Goal: Contribute content

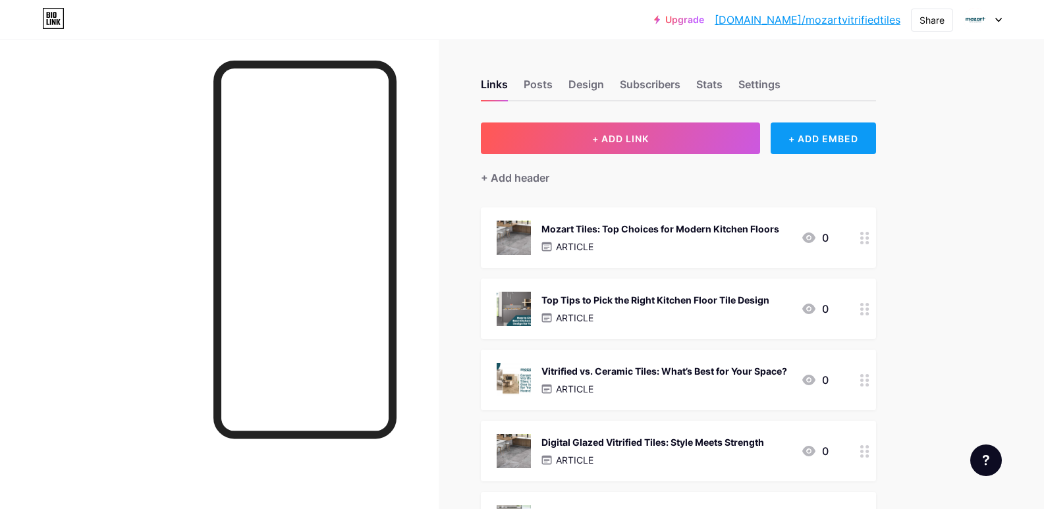
click at [844, 144] on div "+ ADD EMBED" at bounding box center [823, 139] width 105 height 32
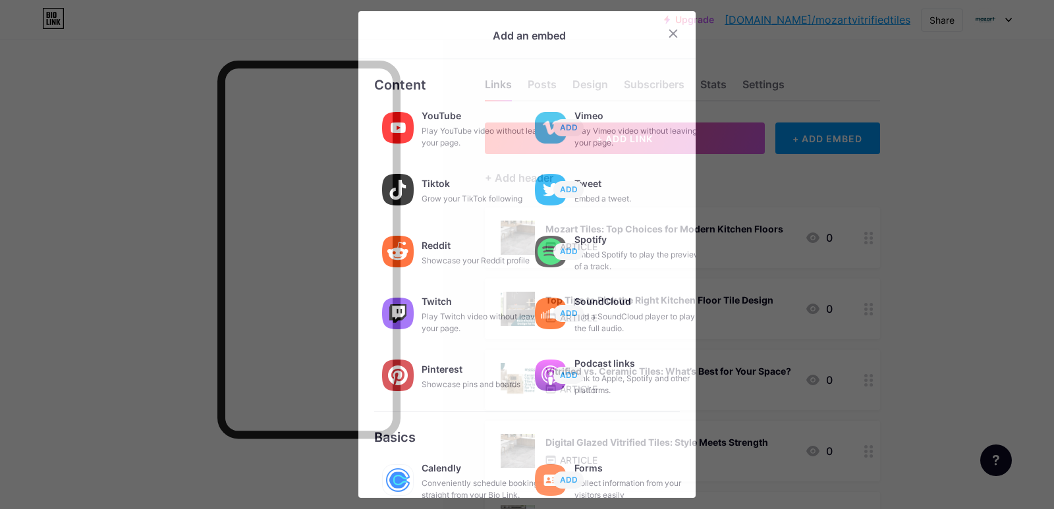
scroll to position [184, 0]
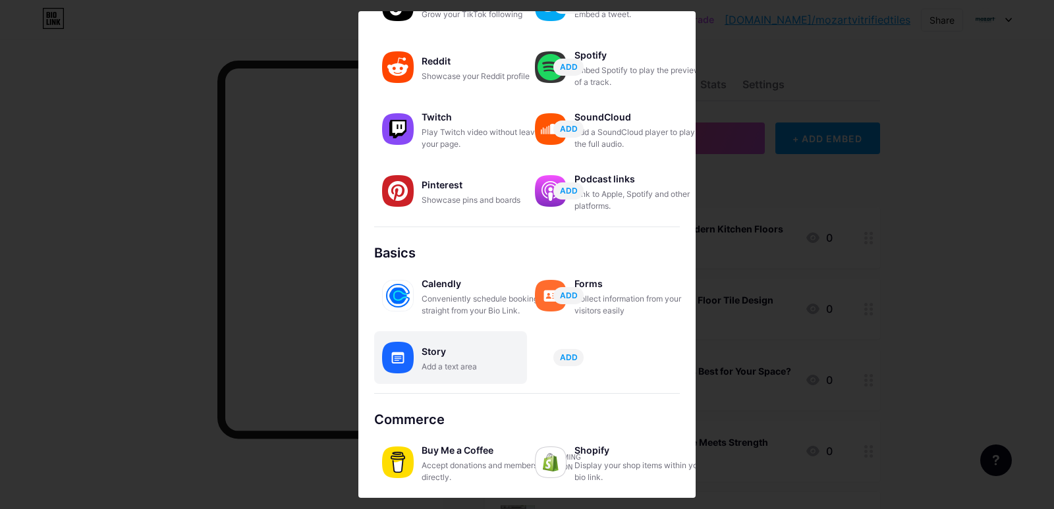
click at [456, 359] on div "Story" at bounding box center [488, 352] width 132 height 18
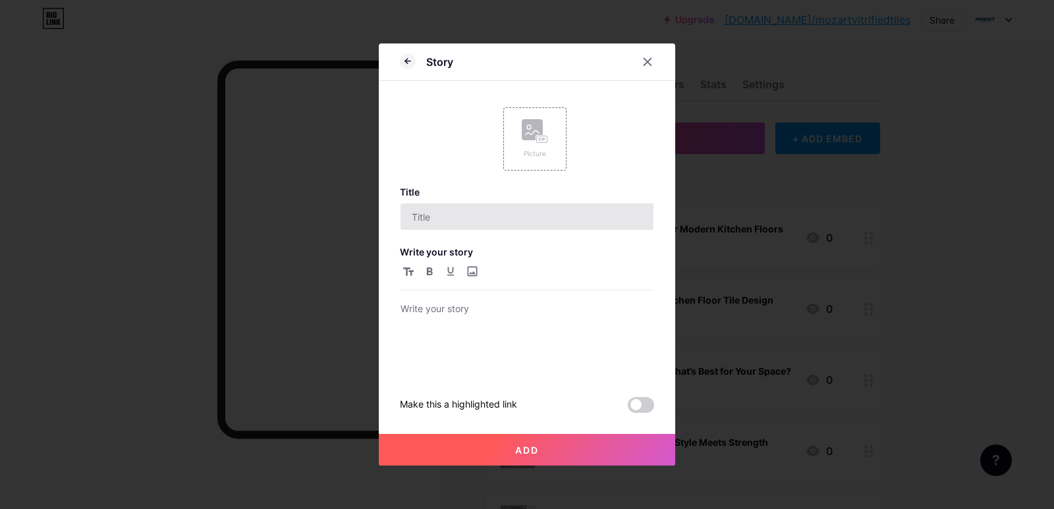
scroll to position [0, 0]
click at [534, 142] on icon at bounding box center [535, 131] width 26 height 24
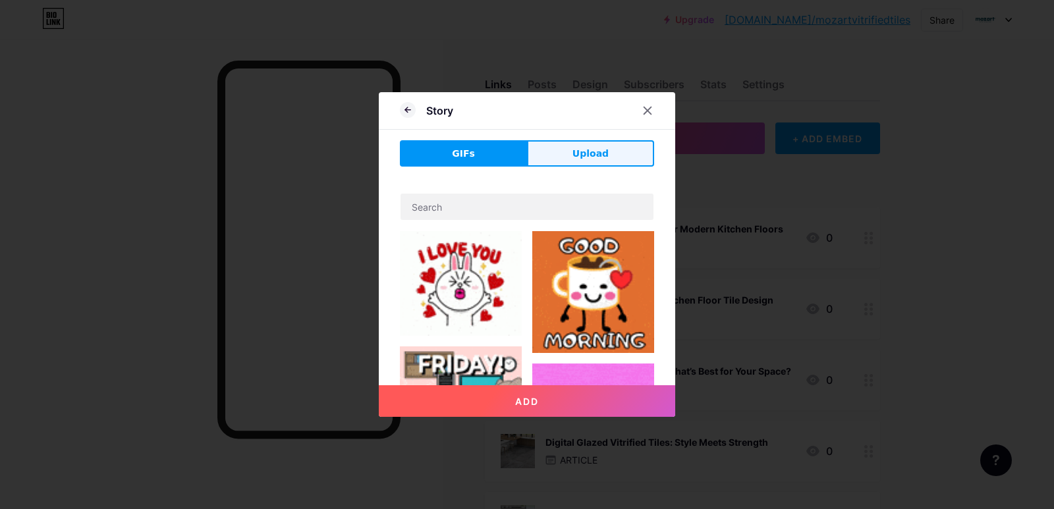
click at [577, 154] on span "Upload" at bounding box center [590, 154] width 36 height 14
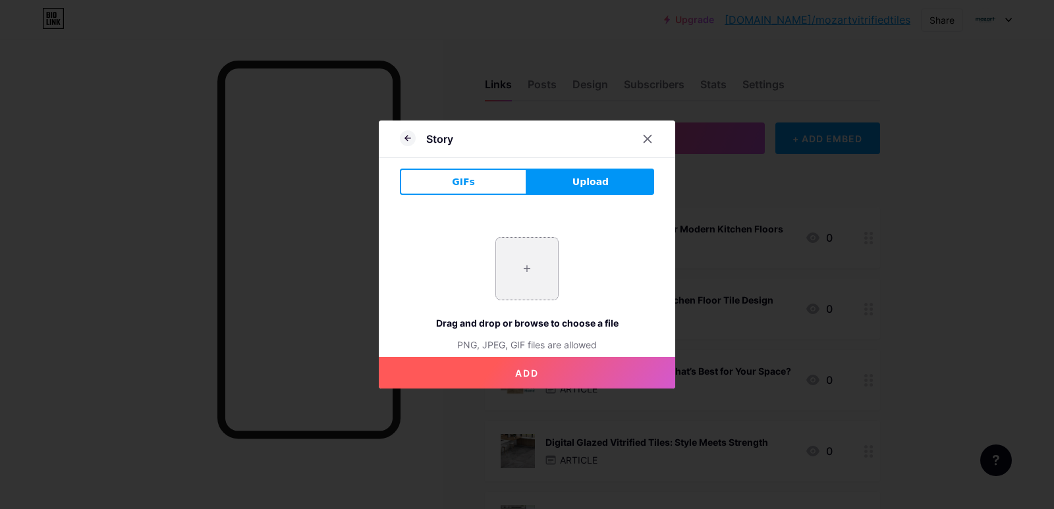
click at [511, 263] on input "file" at bounding box center [527, 269] width 62 height 62
type input "C:\fakepath\imgi_28_68b1a2528a3092001d5513c9.jpeg"
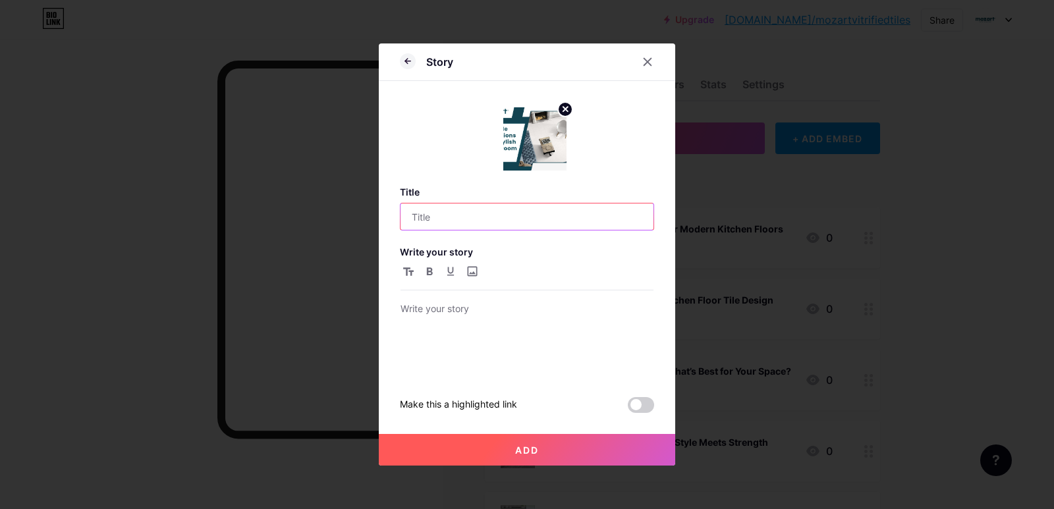
click at [421, 223] on input "text" at bounding box center [527, 217] width 253 height 26
paste input "Perfect Tile Sizes for a Stylish Living Room"
type input "Perfect Tile Sizes for a Stylish Living Room"
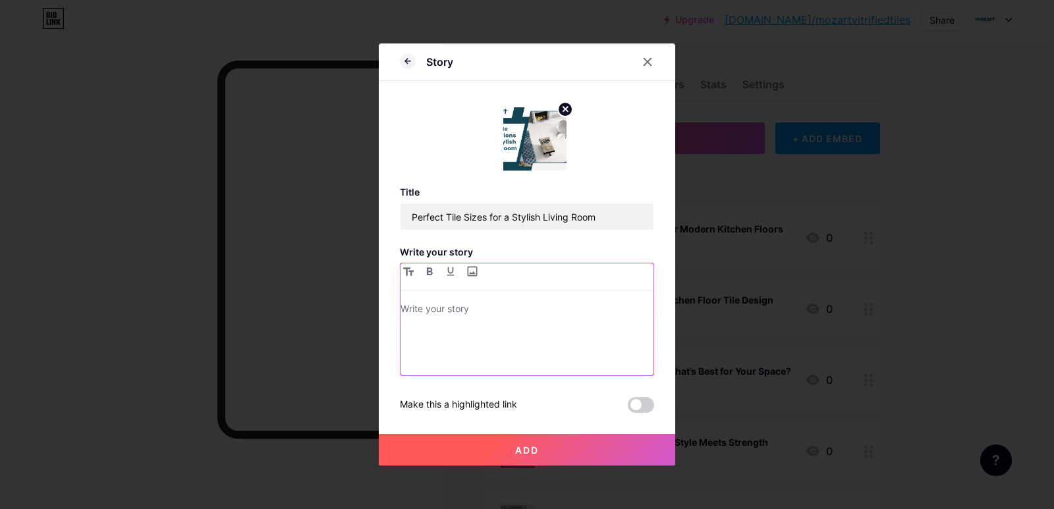
click at [552, 332] on div at bounding box center [527, 338] width 253 height 74
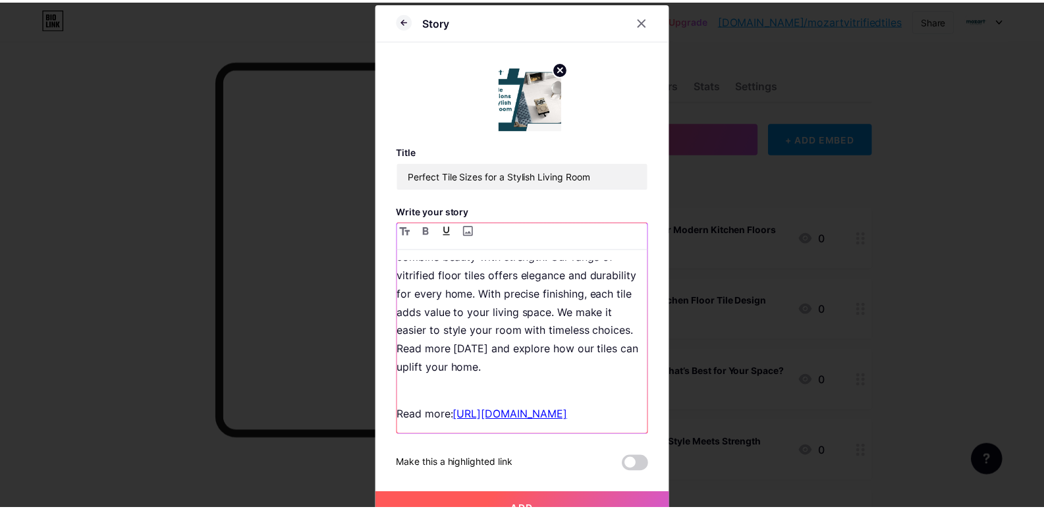
scroll to position [86, 0]
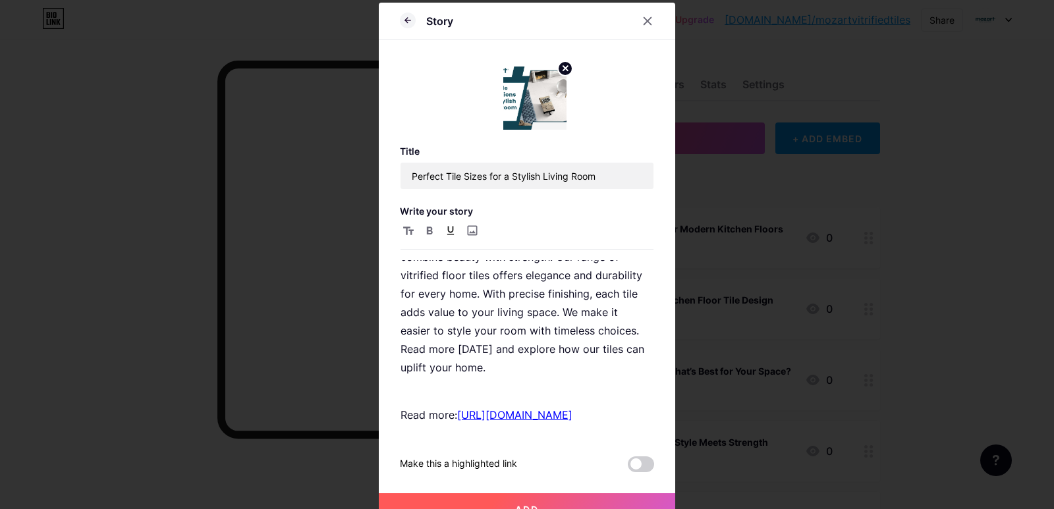
click at [558, 495] on button "Add" at bounding box center [527, 509] width 296 height 32
